Goal: Information Seeking & Learning: Learn about a topic

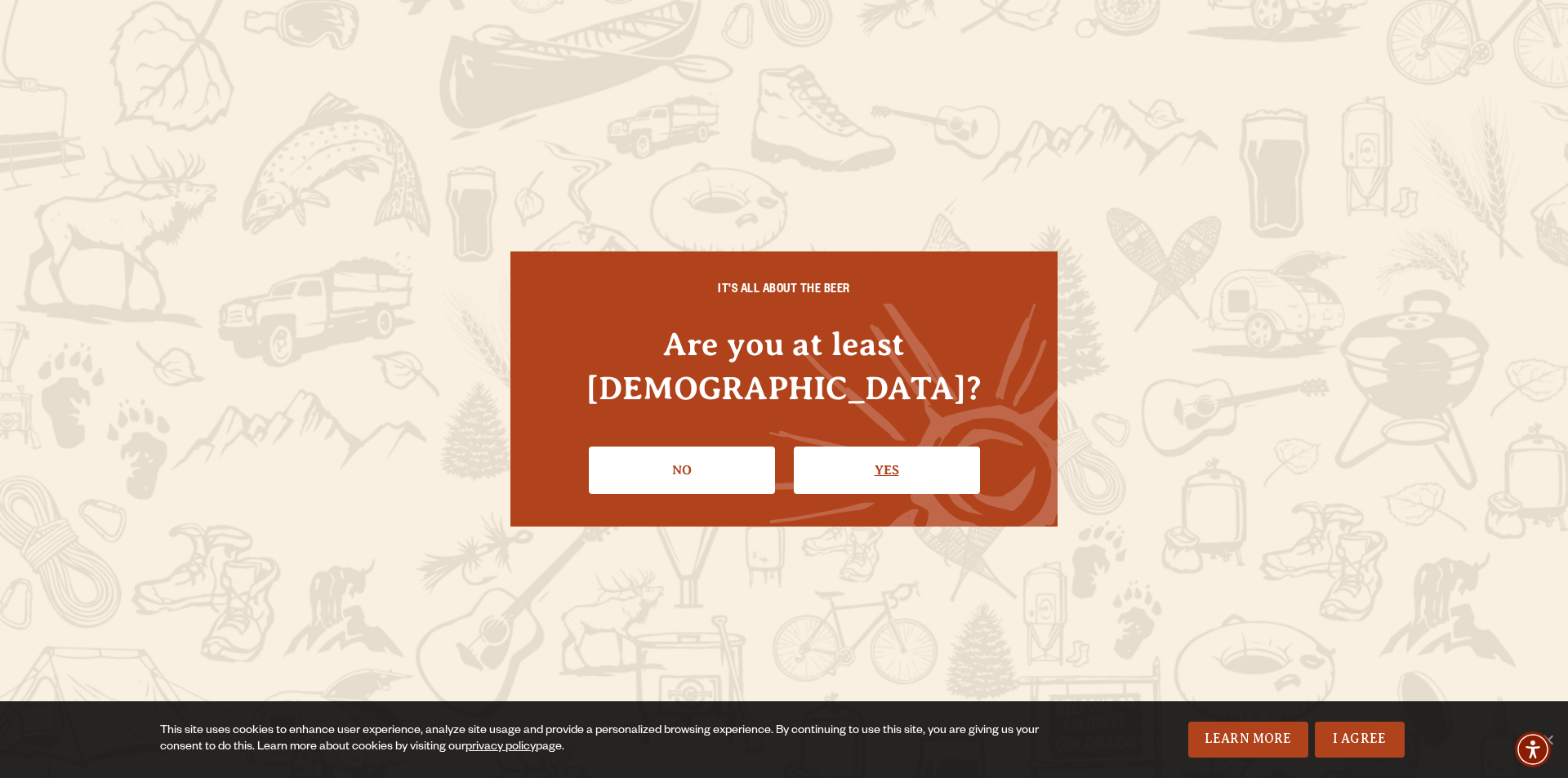
click at [872, 450] on link "Yes" at bounding box center [886, 470] width 186 height 47
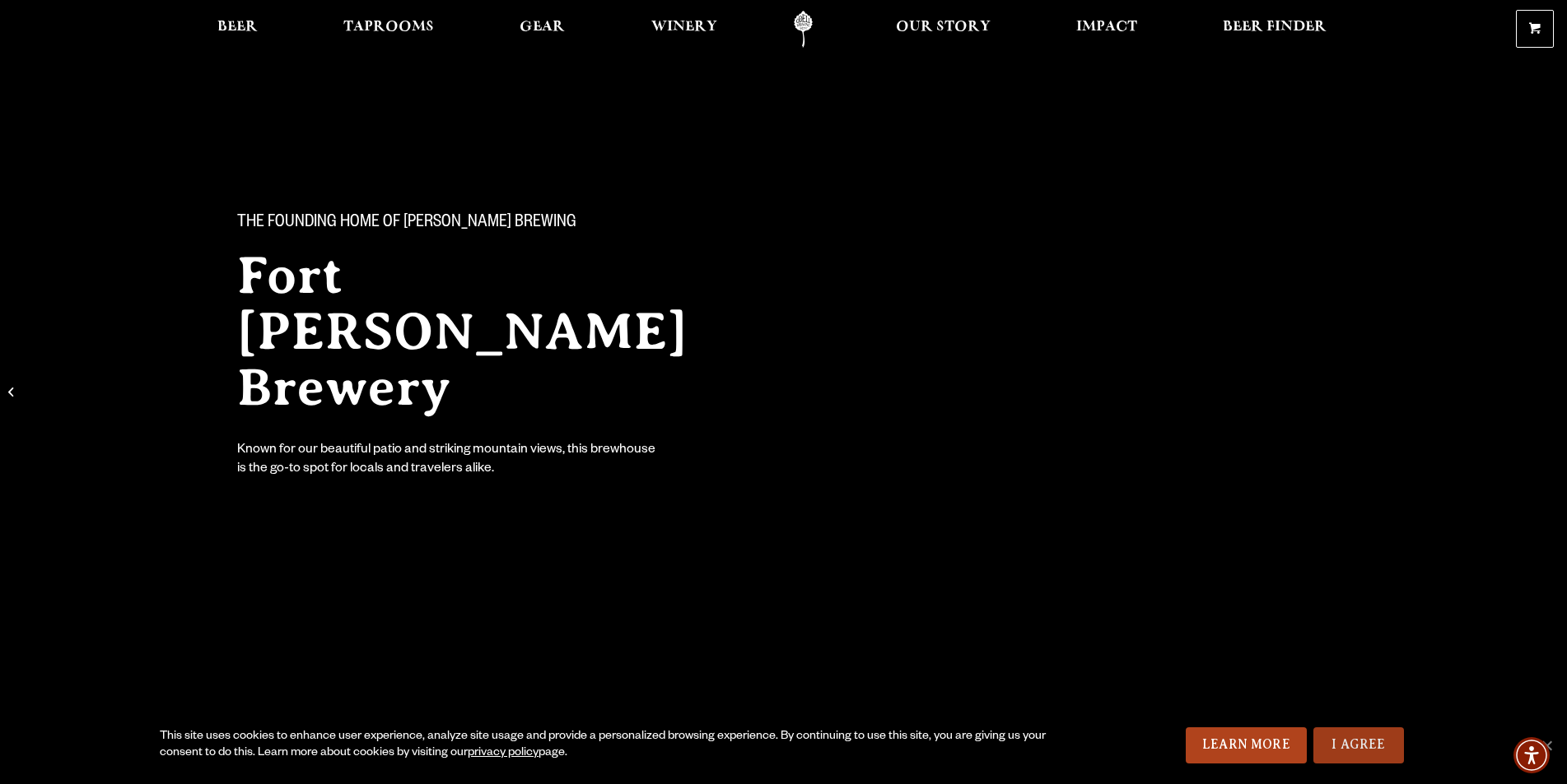
click at [1397, 754] on link "I Agree" at bounding box center [1359, 745] width 91 height 36
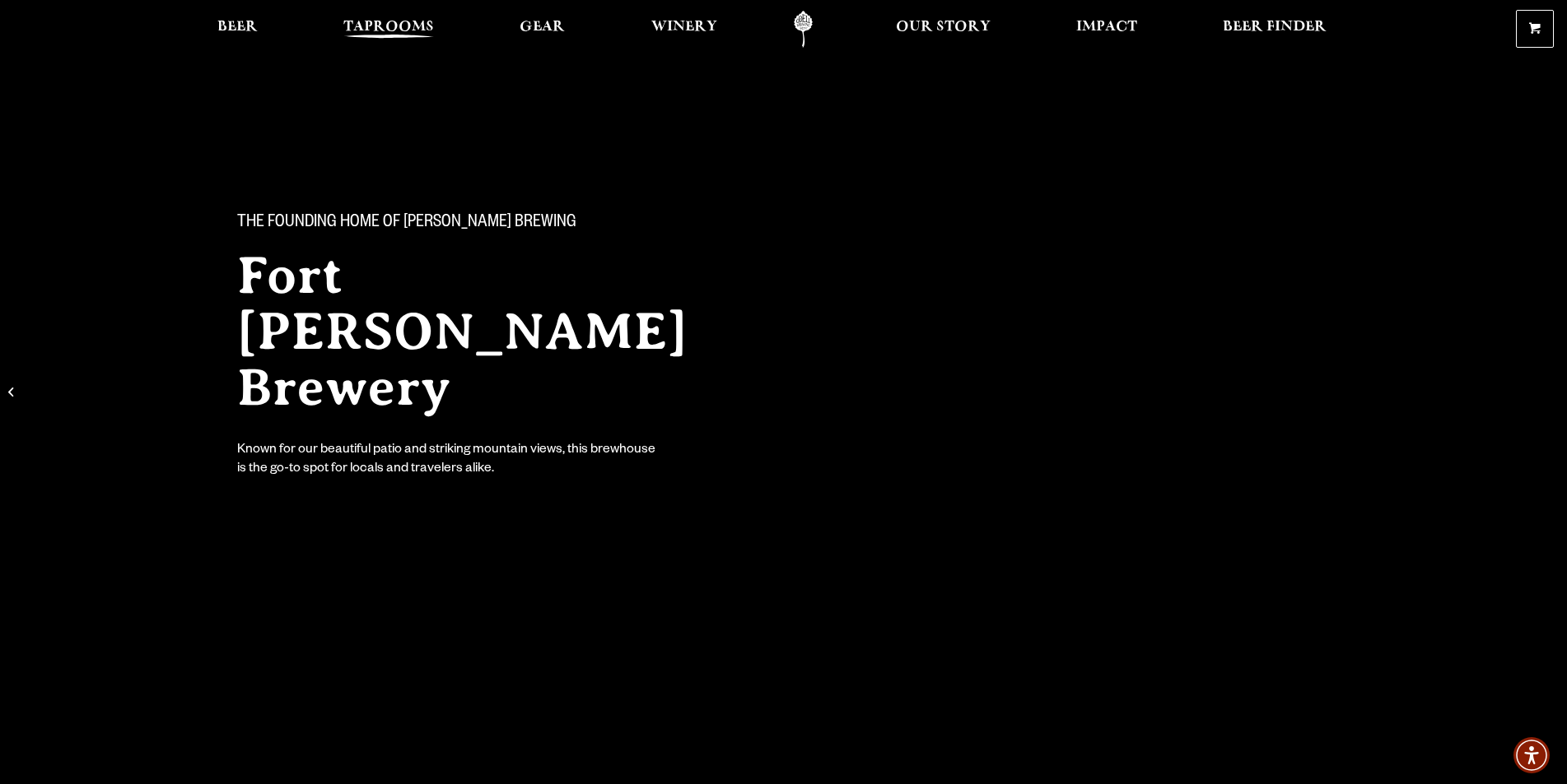
click at [398, 21] on span "Taprooms" at bounding box center [389, 26] width 91 height 13
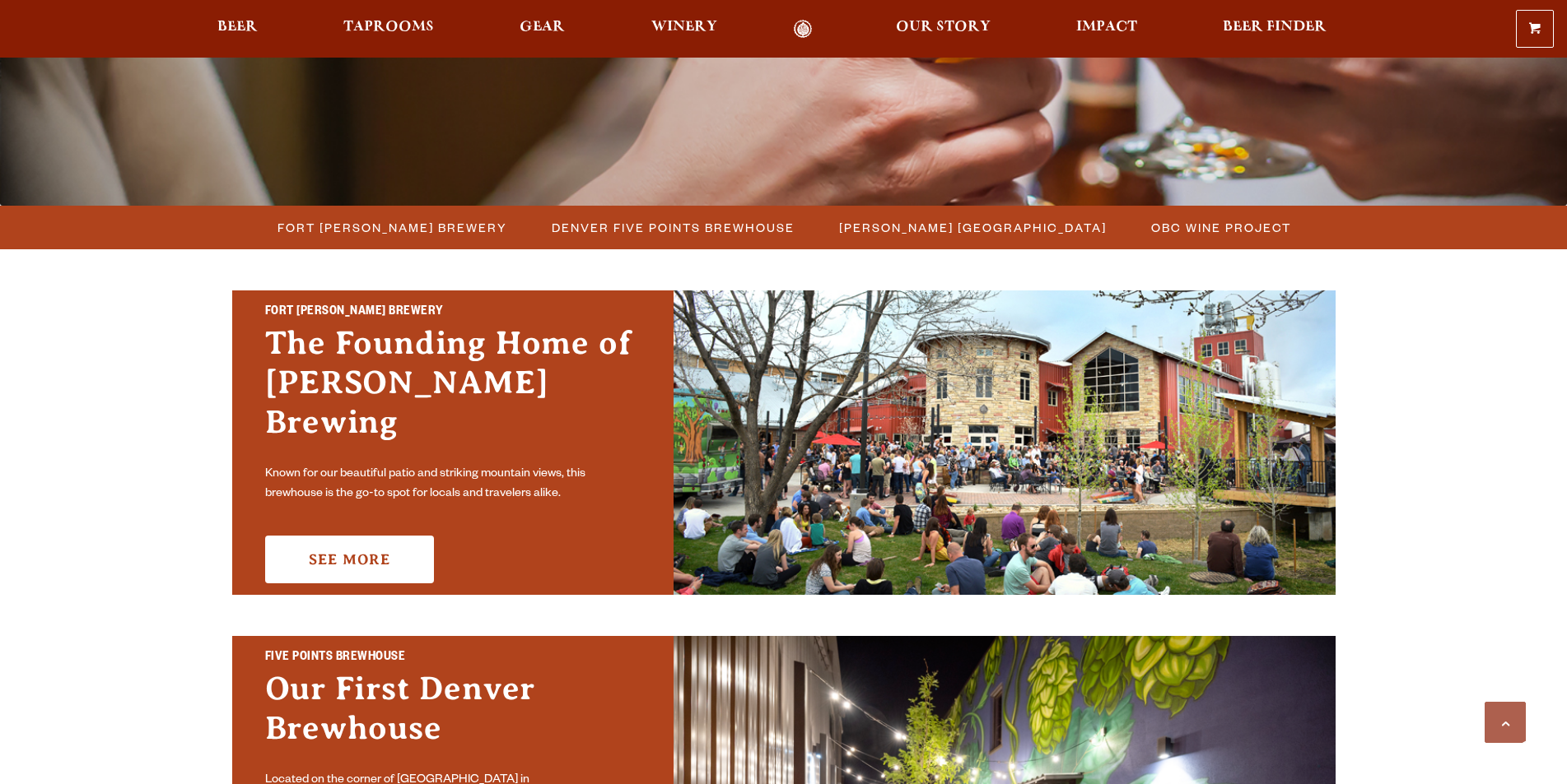
scroll to position [412, 0]
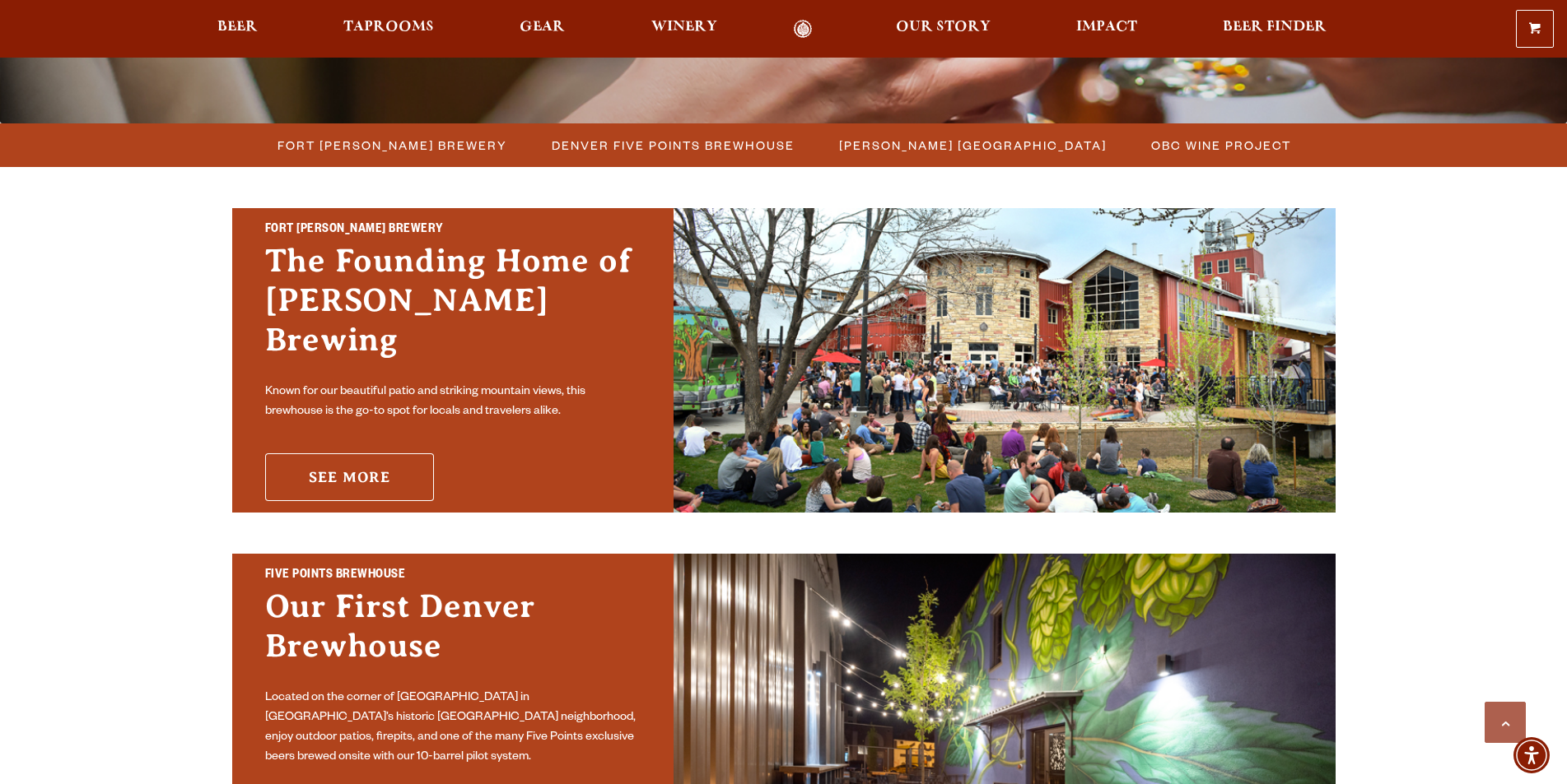
click at [321, 453] on link "See More" at bounding box center [349, 476] width 169 height 48
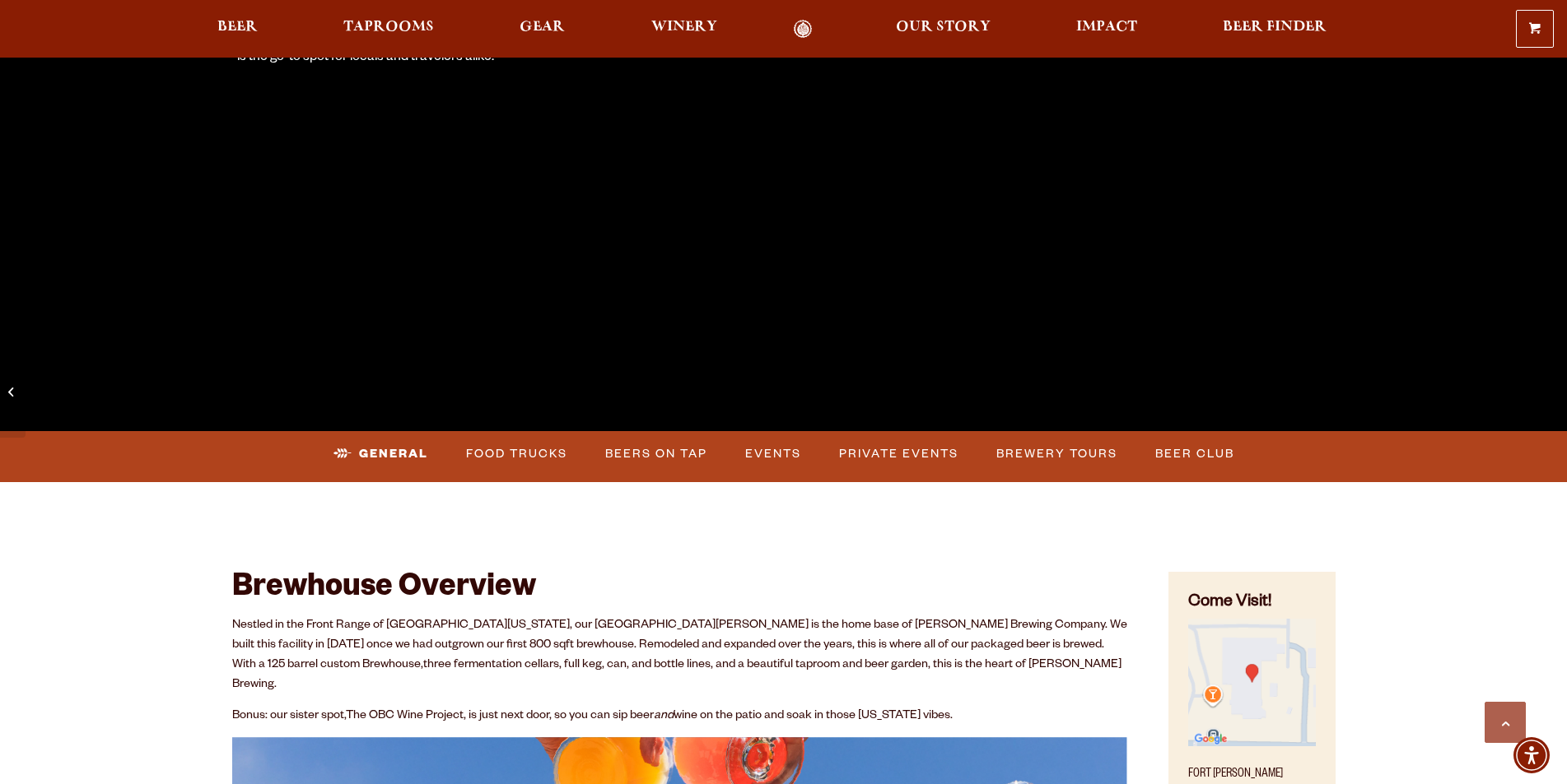
scroll to position [494, 0]
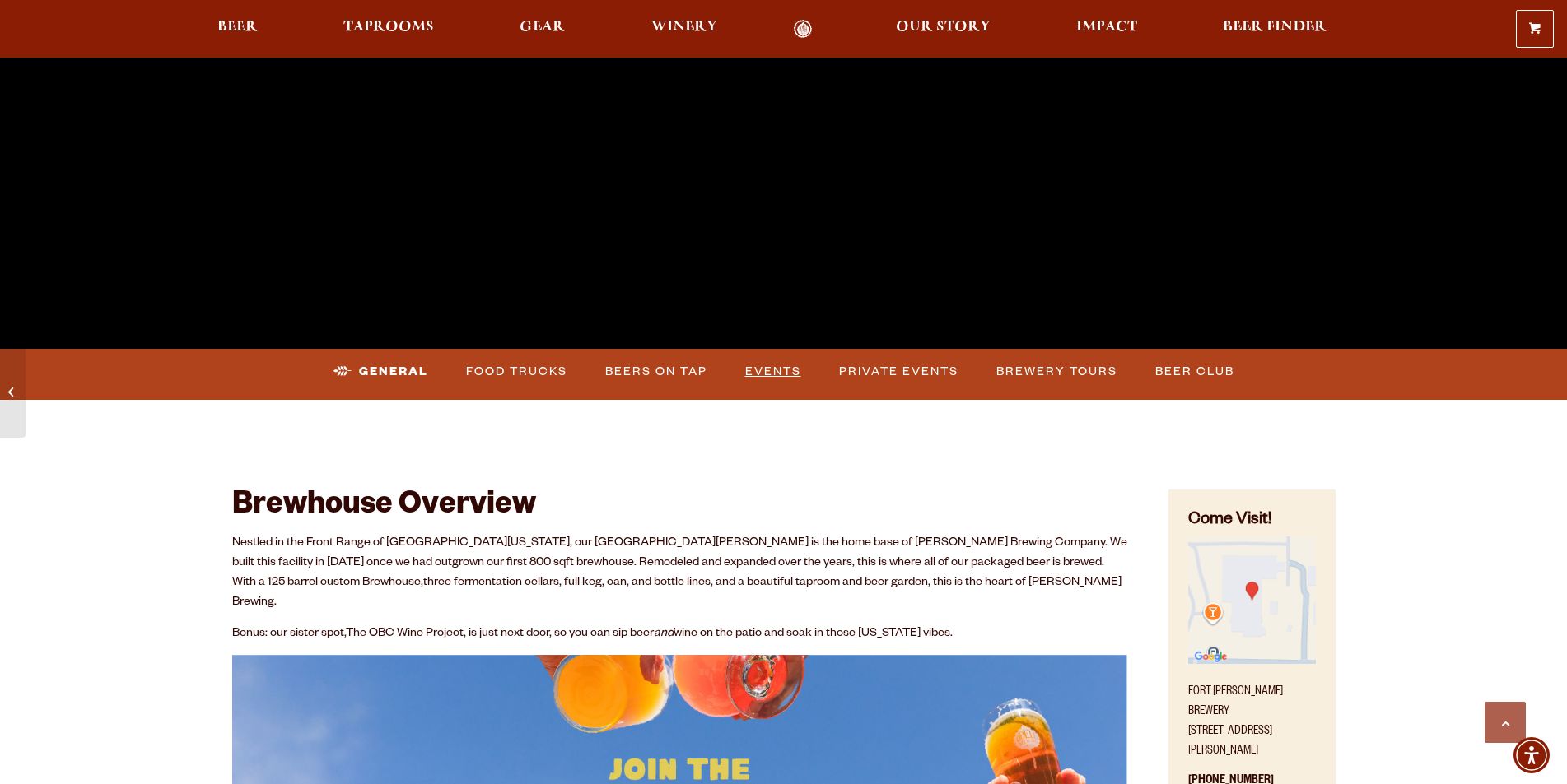
click at [741, 370] on link "Events" at bounding box center [773, 372] width 69 height 38
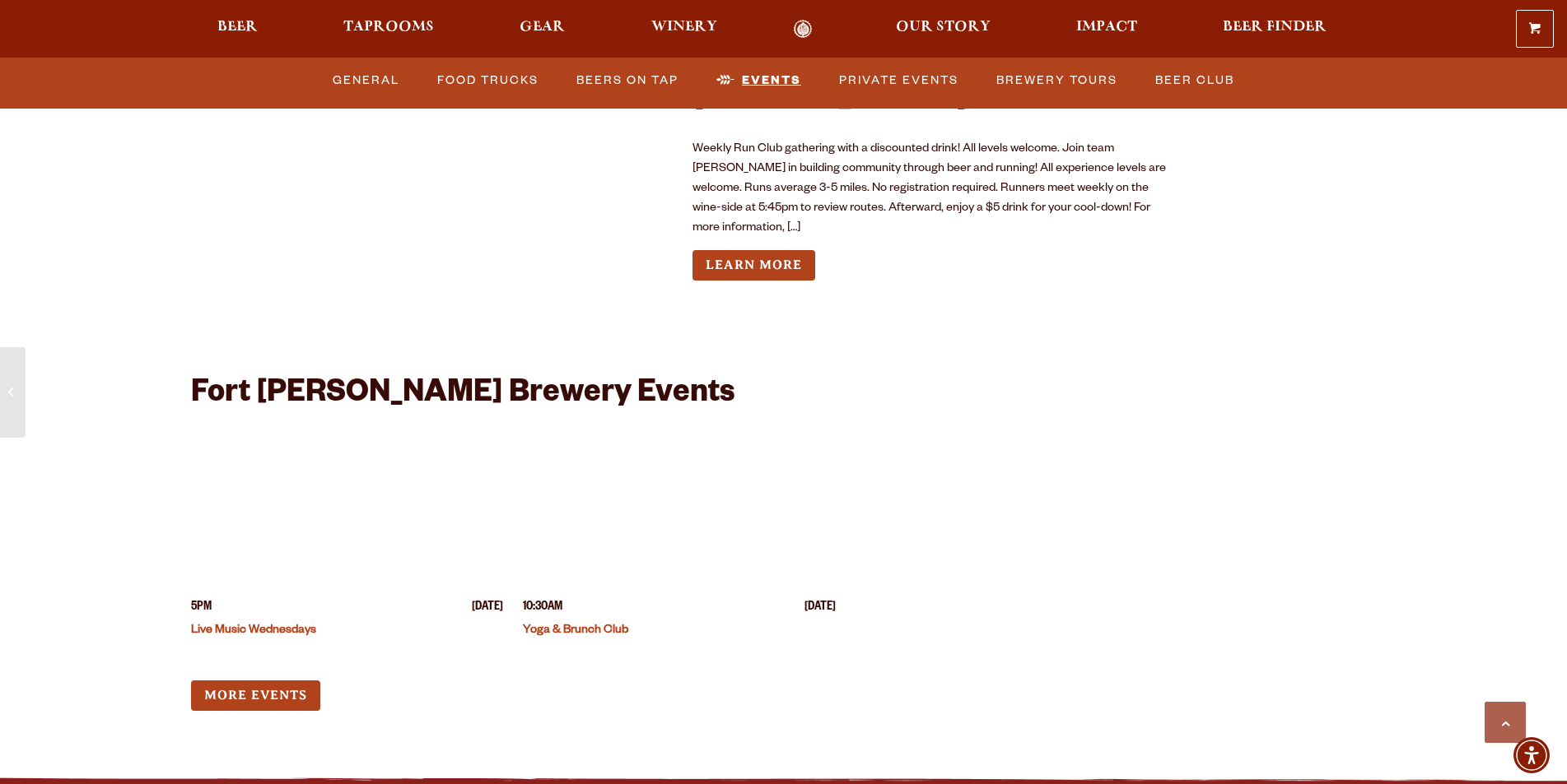
scroll to position [6388, 0]
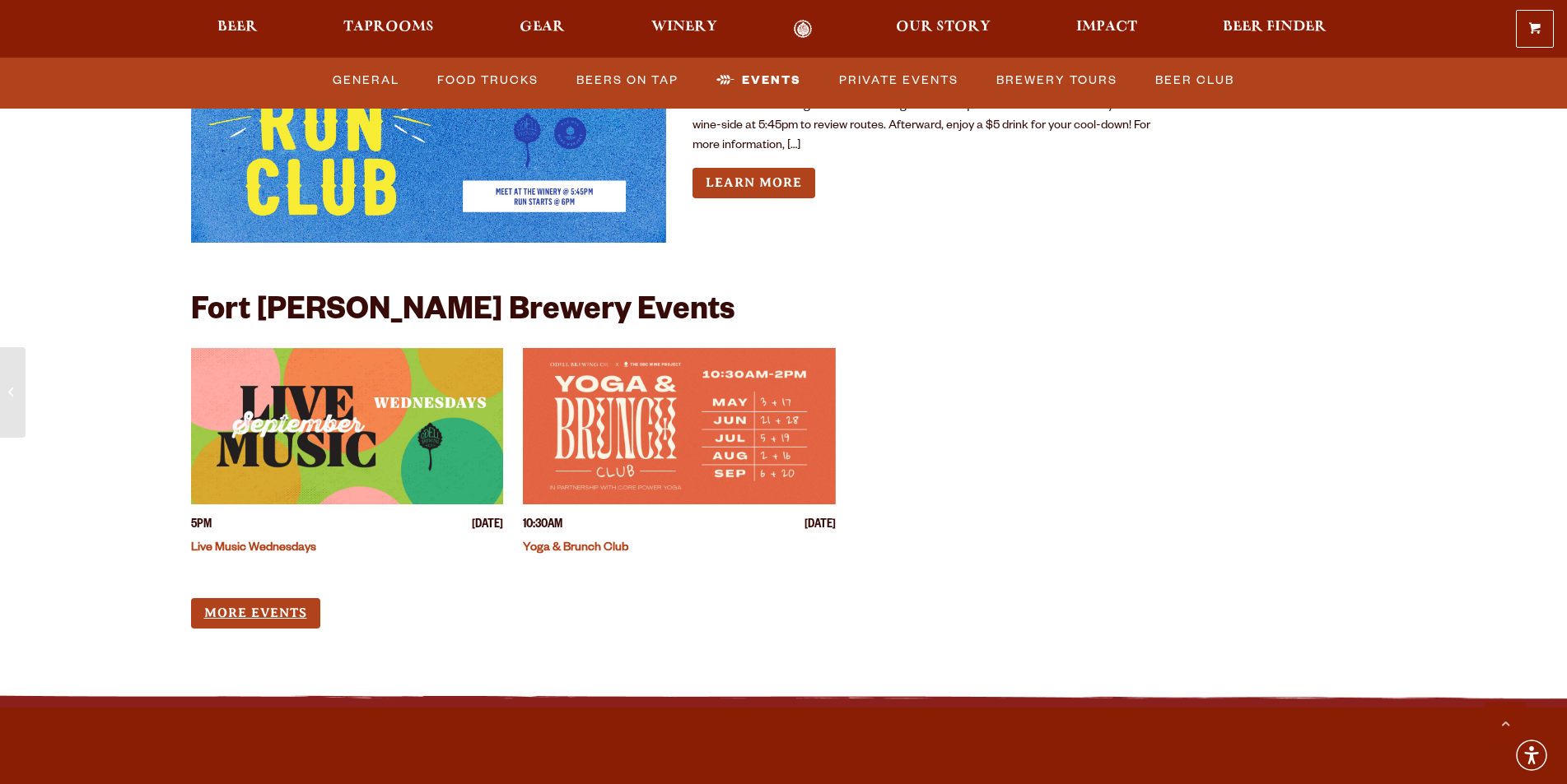
click at [233, 598] on link "More Events" at bounding box center [256, 613] width 129 height 30
click at [454, 94] on link "Food Trucks" at bounding box center [487, 80] width 114 height 38
click at [638, 78] on link "Beers on Tap" at bounding box center [657, 80] width 115 height 38
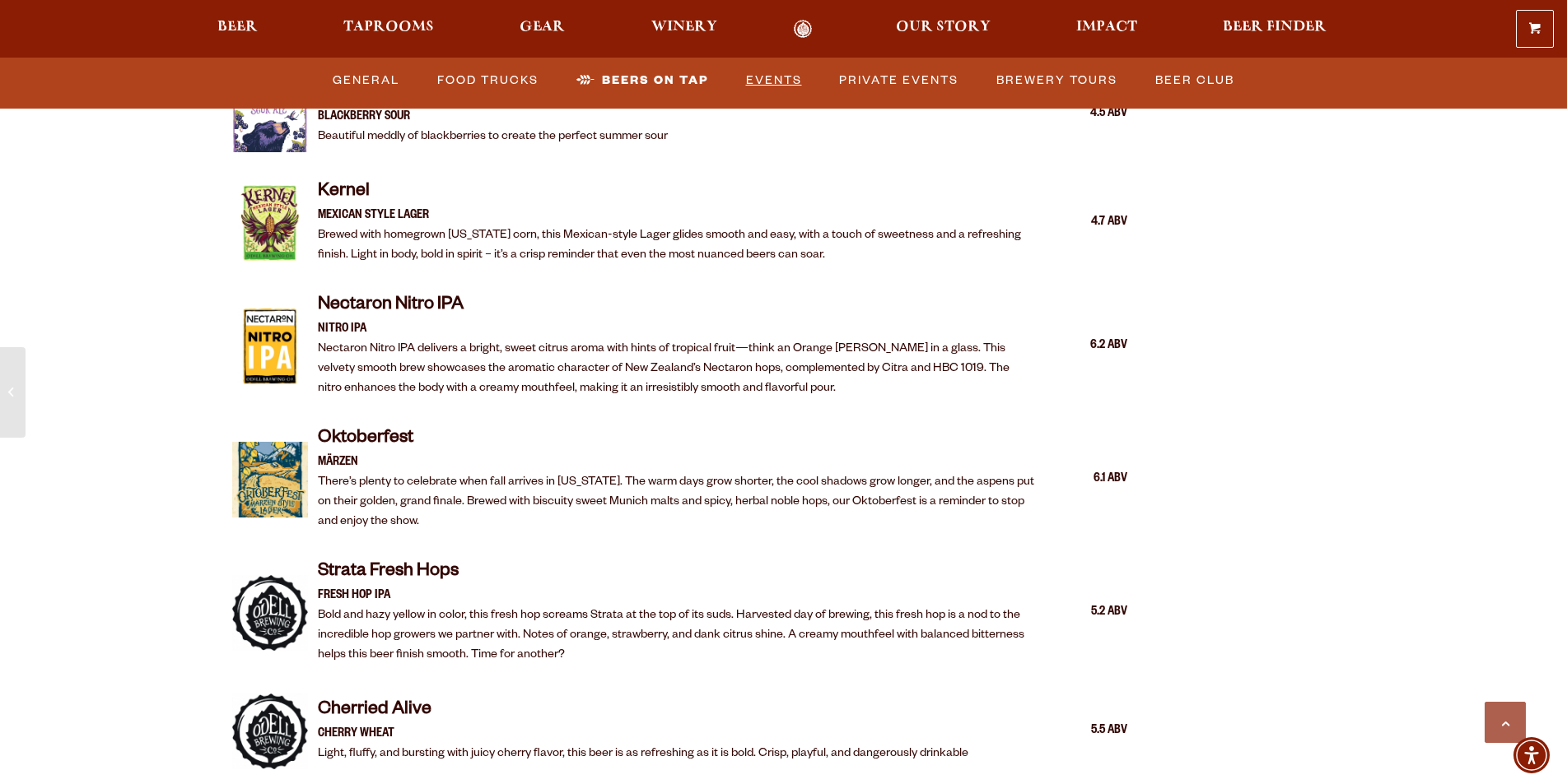
scroll to position [3279, 0]
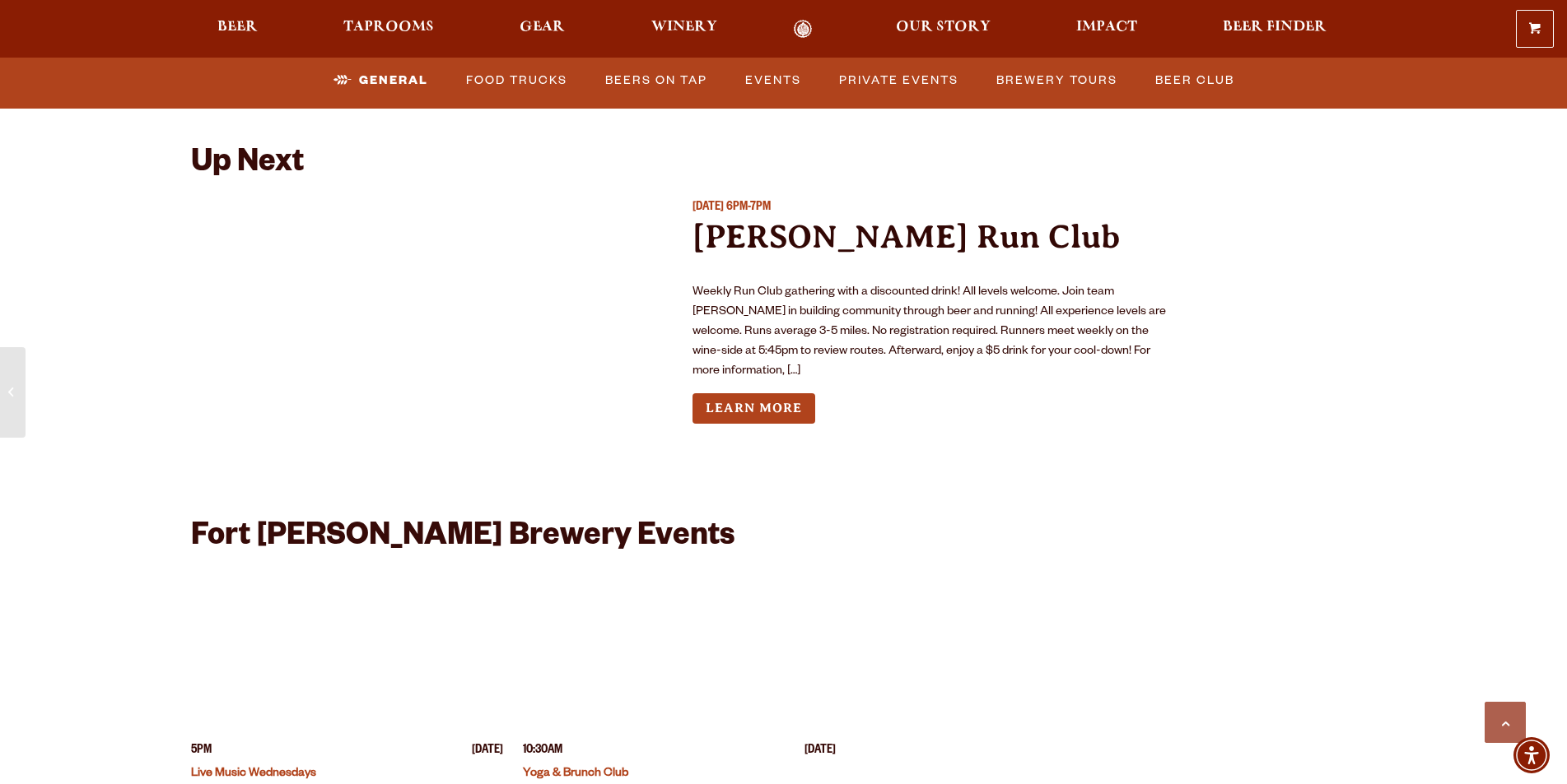
scroll to position [6574, 0]
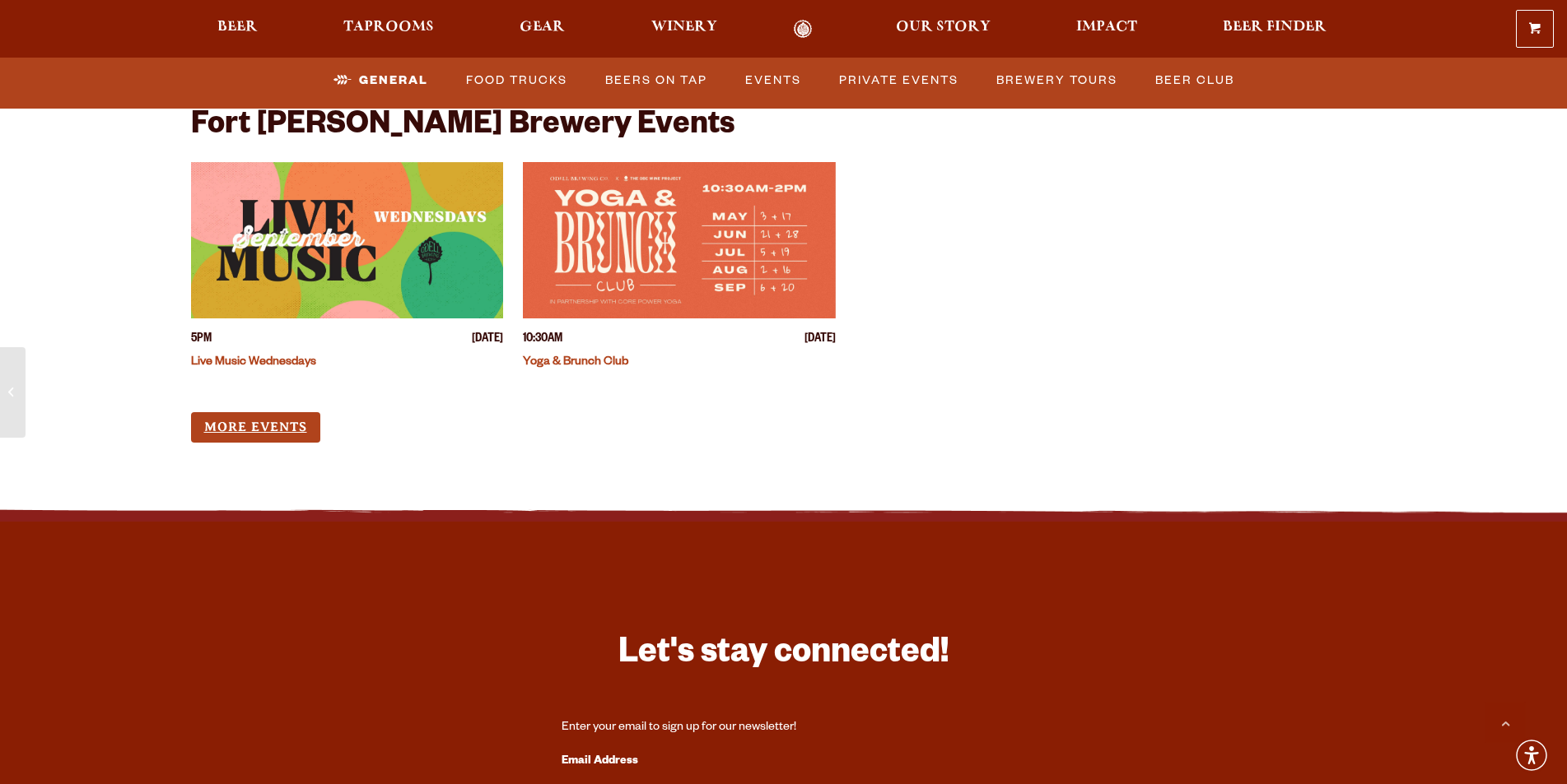
click at [233, 412] on link "More Events" at bounding box center [256, 427] width 129 height 30
